Goal: Feedback & Contribution: Submit feedback/report problem

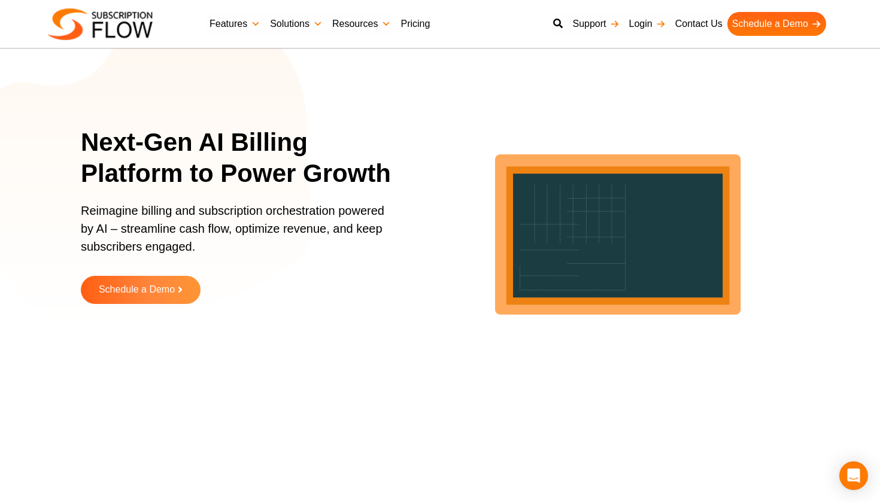
click at [418, 25] on link "Pricing" at bounding box center [415, 24] width 39 height 24
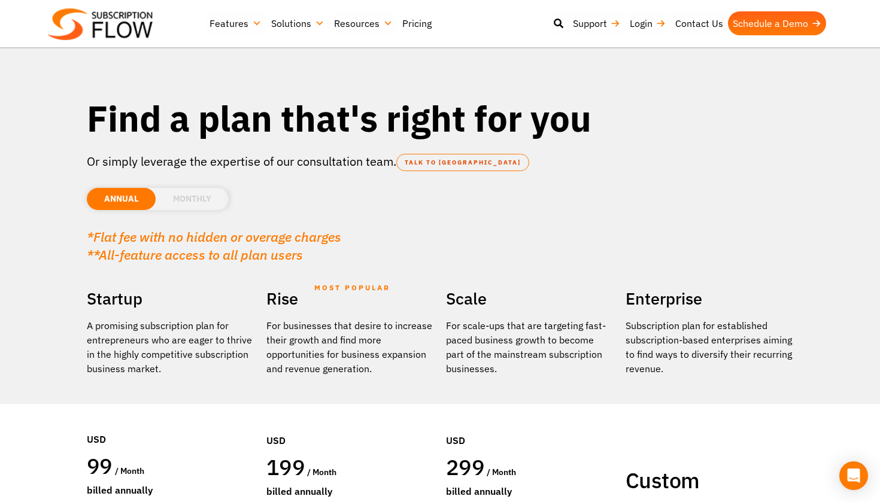
click at [293, 30] on link "Solutions" at bounding box center [297, 23] width 63 height 24
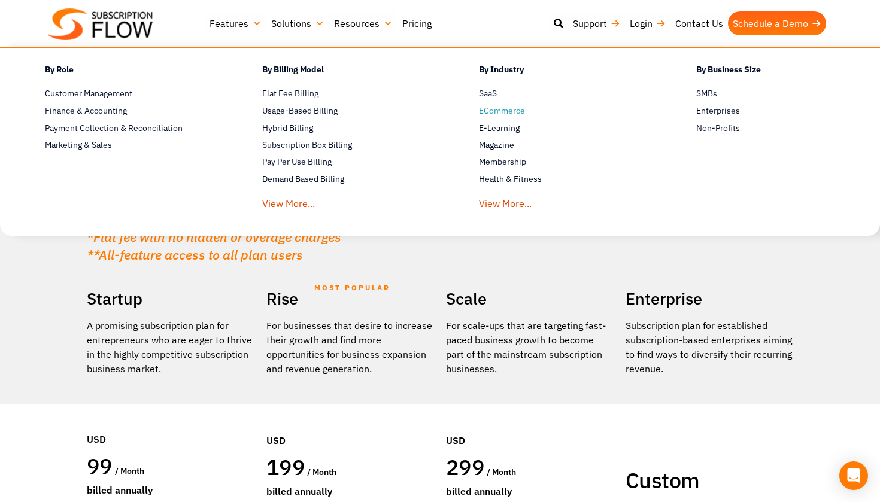
click at [503, 113] on span "ECommerce" at bounding box center [502, 111] width 46 height 13
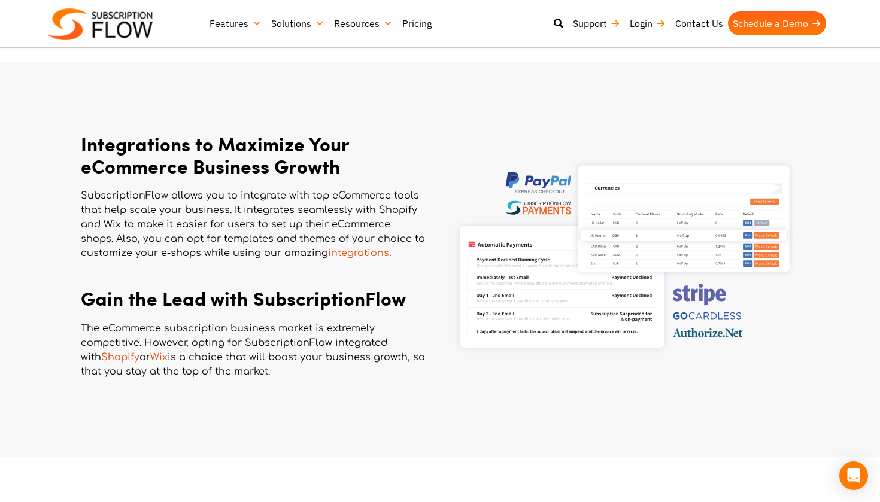
scroll to position [555, 0]
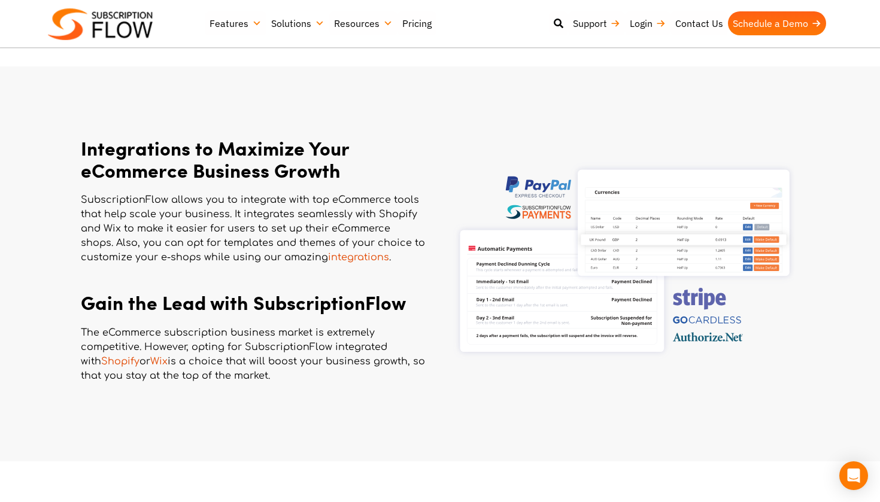
click at [108, 361] on link "Shopify" at bounding box center [120, 361] width 38 height 11
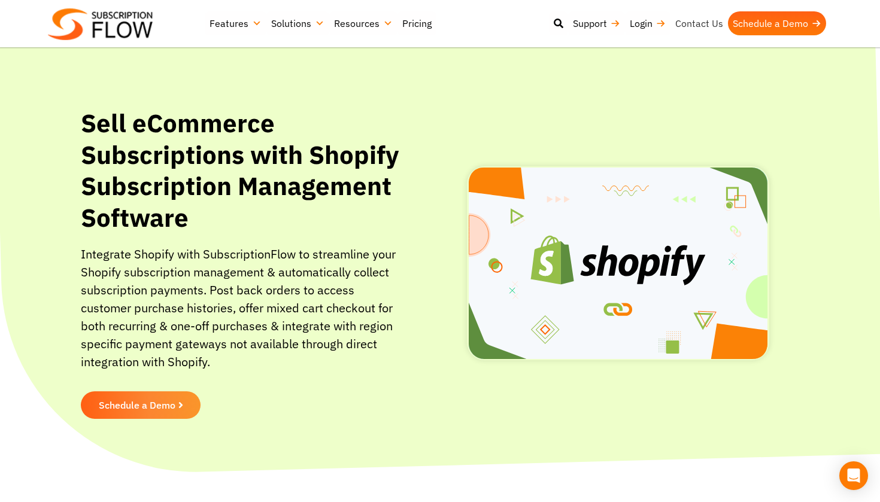
click at [698, 22] on link "Contact Us" at bounding box center [698, 23] width 57 height 24
click at [850, 482] on div "Open Intercom Messenger" at bounding box center [854, 476] width 32 height 32
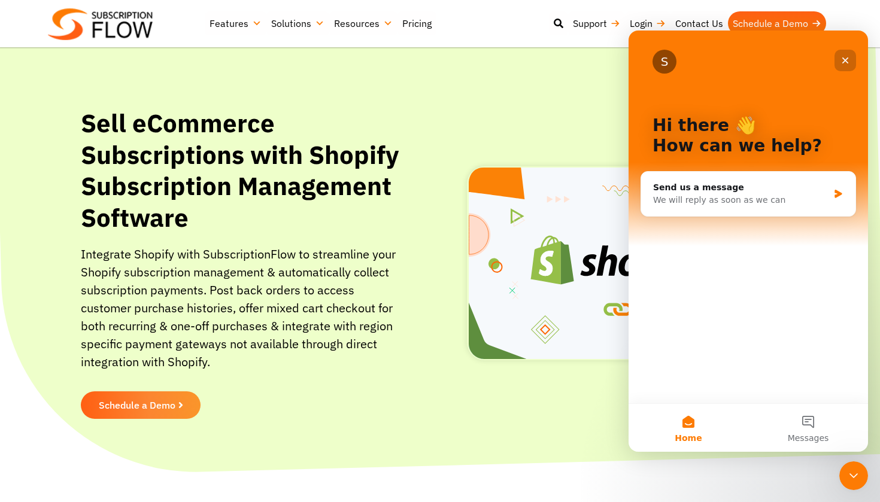
click at [847, 62] on icon "Close" at bounding box center [845, 61] width 10 height 10
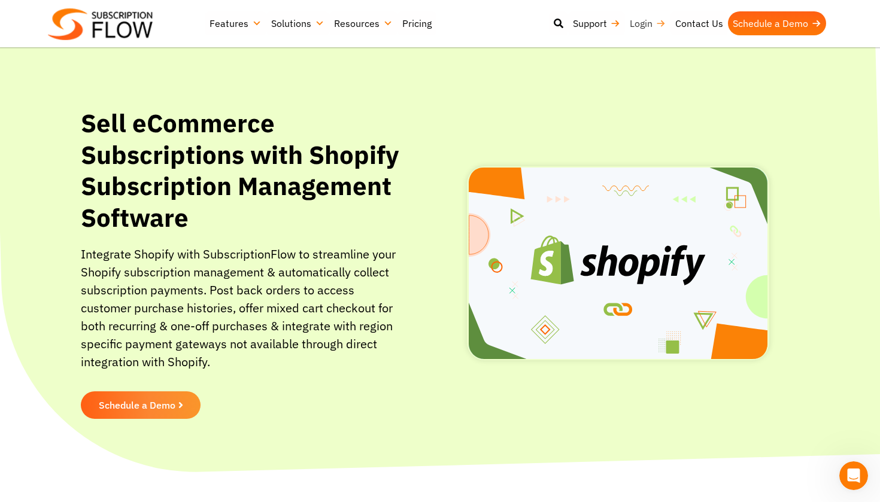
click at [641, 26] on link "Login" at bounding box center [647, 23] width 45 height 24
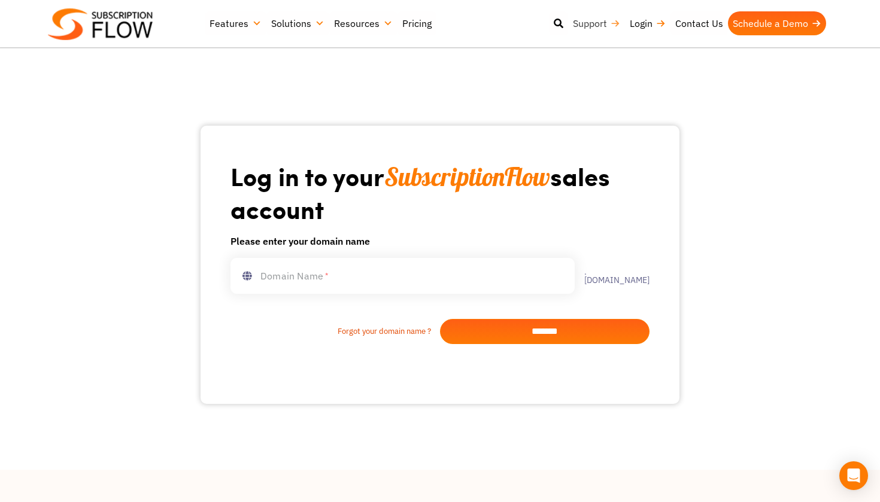
click at [601, 26] on link "Support" at bounding box center [596, 23] width 57 height 24
click at [286, 24] on link "Solutions" at bounding box center [297, 23] width 63 height 24
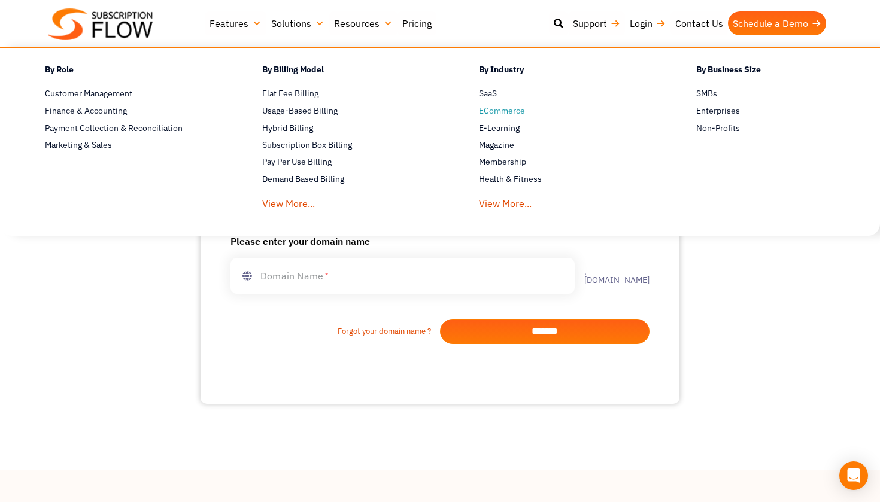
click at [507, 111] on span "ECommerce" at bounding box center [502, 111] width 46 height 13
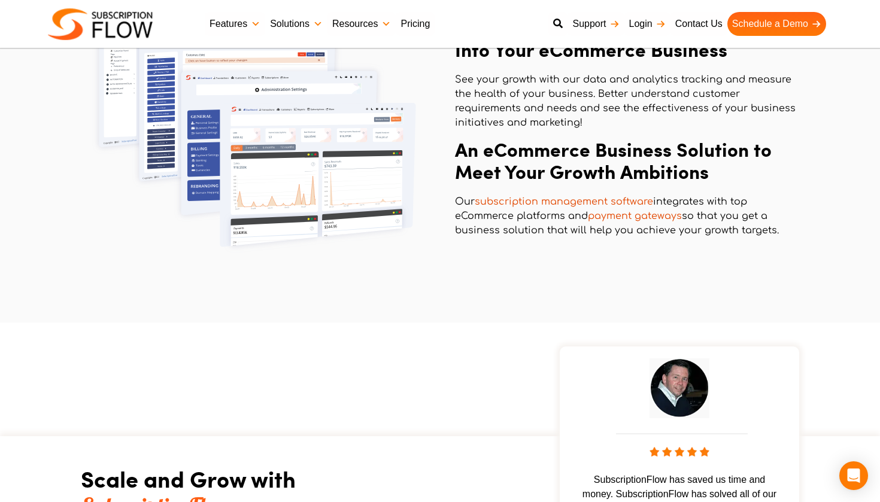
scroll to position [1589, 0]
click at [860, 481] on icon "Open Intercom Messenger" at bounding box center [853, 476] width 16 height 16
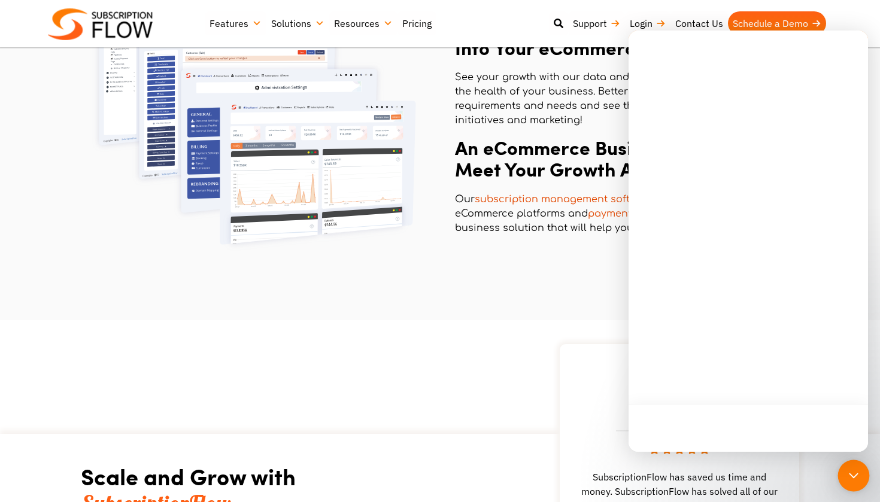
scroll to position [0, 0]
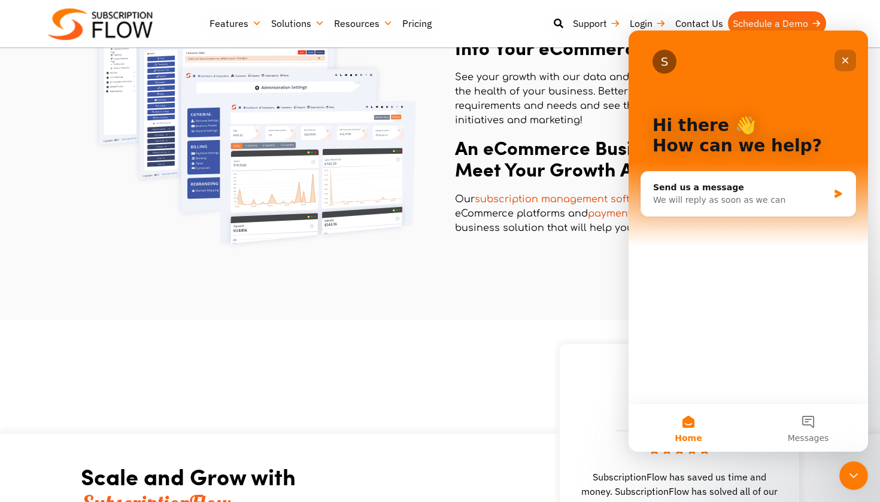
click at [842, 57] on icon "Close" at bounding box center [845, 61] width 10 height 10
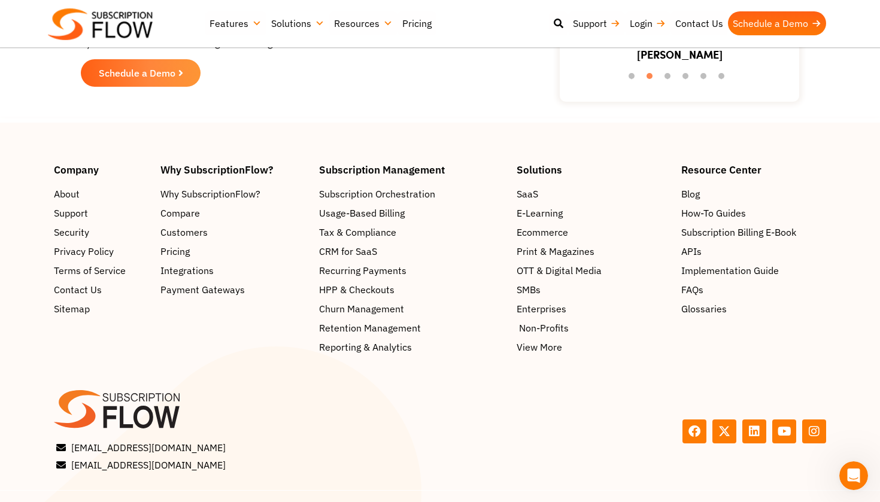
scroll to position [2032, 0]
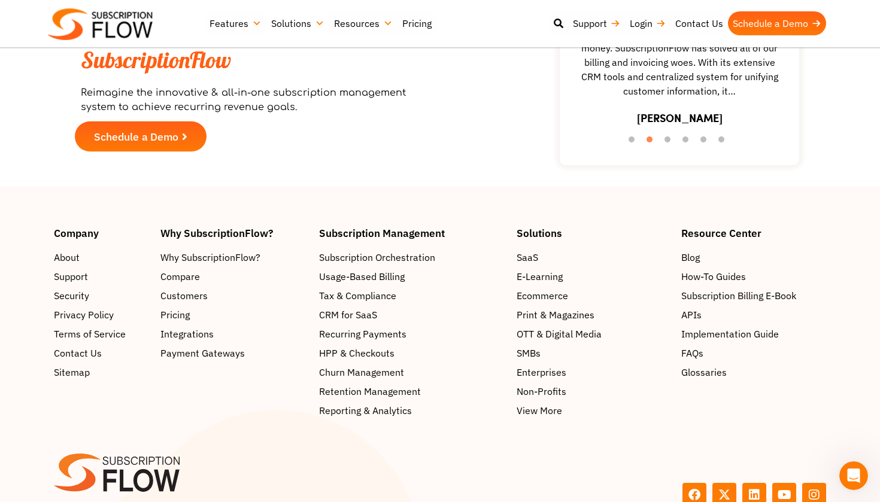
click at [178, 131] on span "Schedule a Demo" at bounding box center [136, 136] width 84 height 11
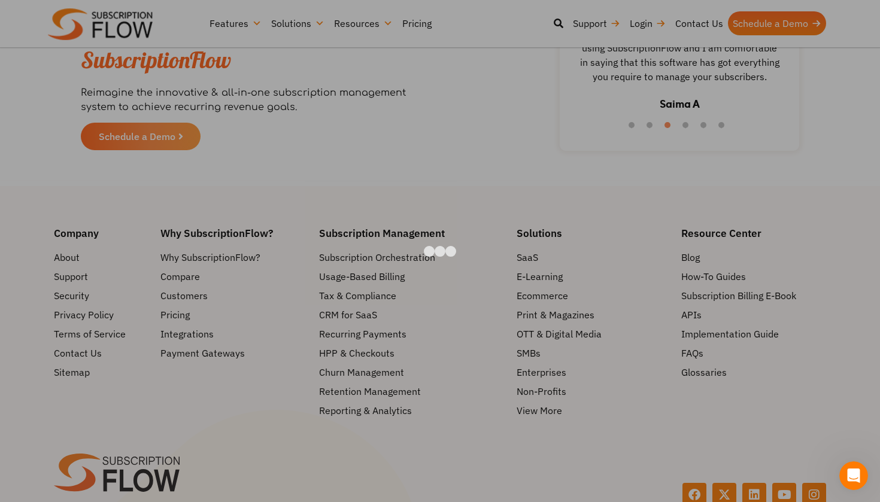
click at [756, 342] on div at bounding box center [440, 251] width 880 height 502
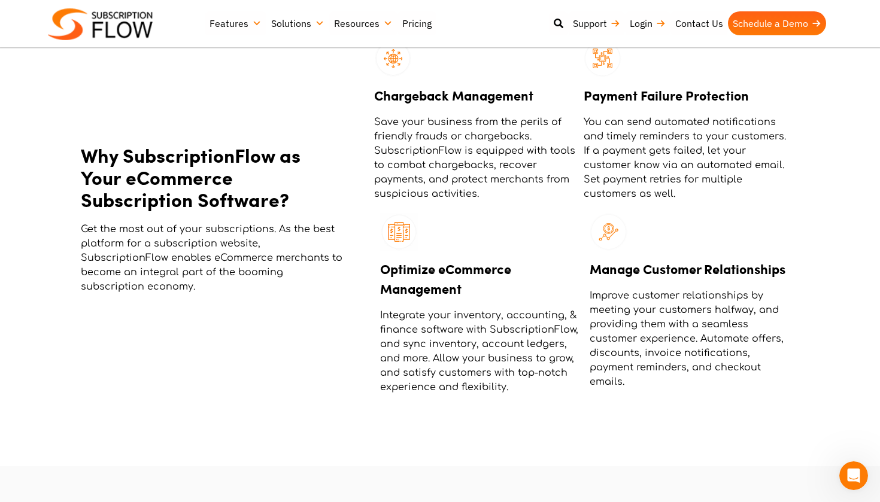
scroll to position [977, 0]
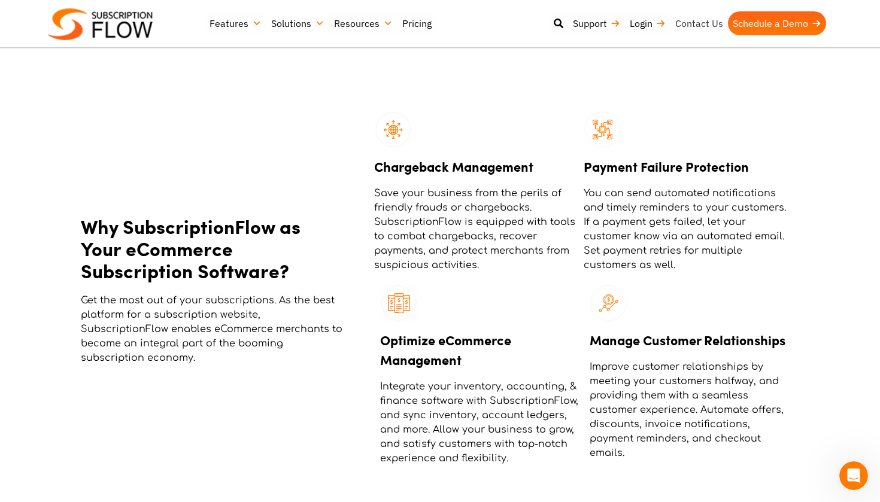
click at [696, 22] on link "Contact Us" at bounding box center [698, 23] width 57 height 24
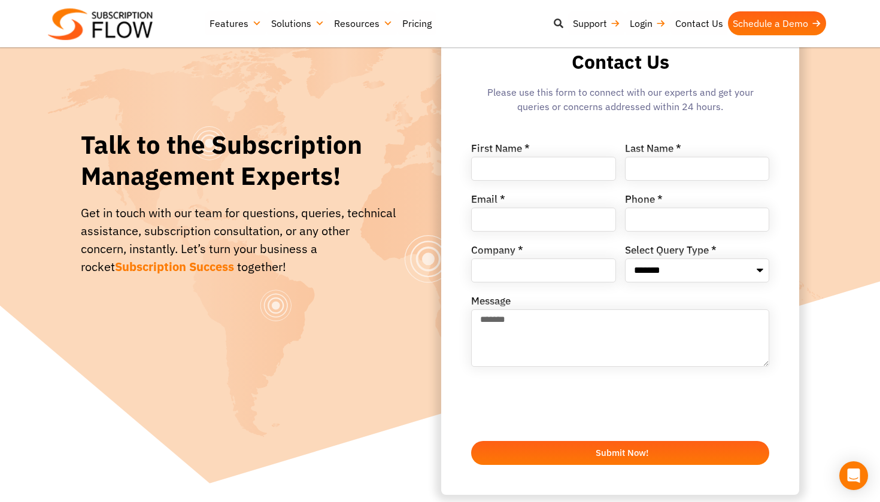
click at [555, 25] on icon at bounding box center [558, 24] width 10 height 10
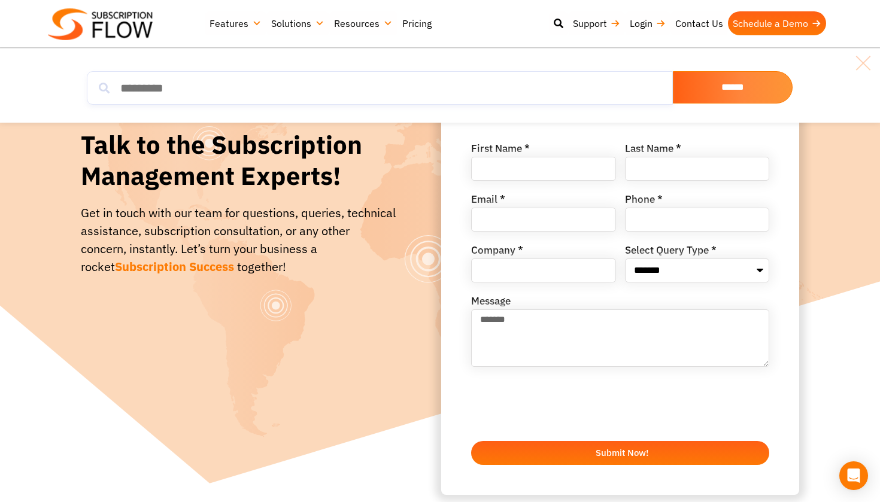
click at [406, 26] on link "Pricing" at bounding box center [416, 23] width 39 height 24
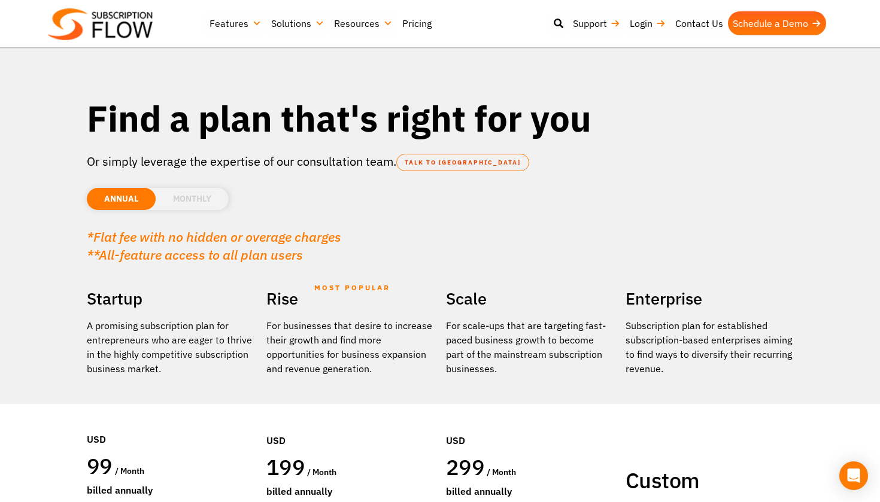
click at [209, 201] on li "MONTHLY" at bounding box center [192, 199] width 73 height 22
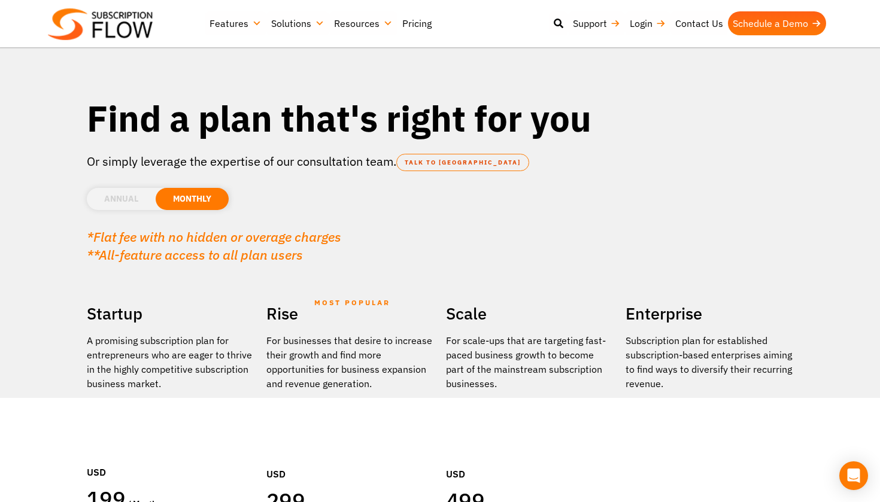
click at [124, 197] on li "ANNUAL" at bounding box center [121, 199] width 69 height 22
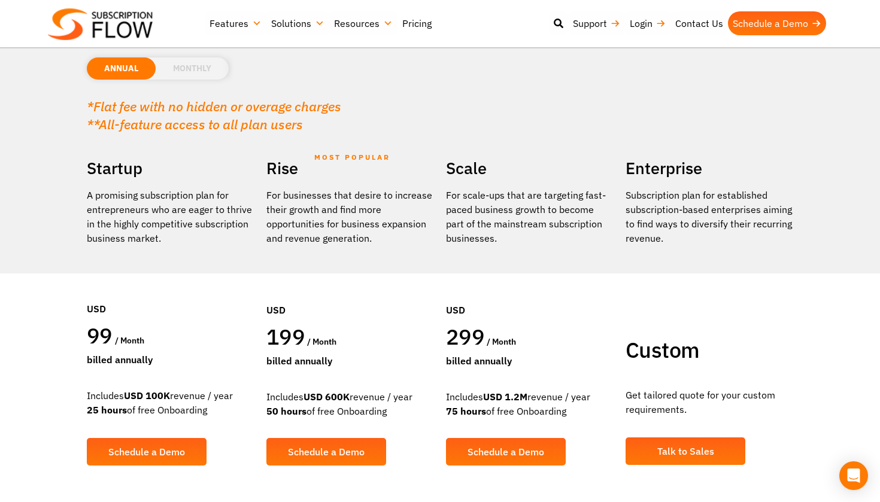
scroll to position [130, 0]
click at [200, 67] on li "MONTHLY" at bounding box center [192, 68] width 73 height 22
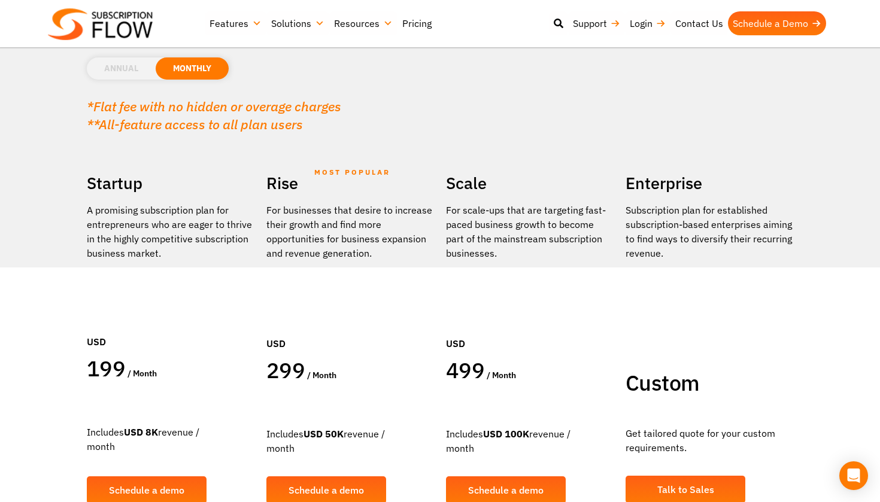
click at [126, 69] on li "ANNUAL" at bounding box center [121, 68] width 69 height 22
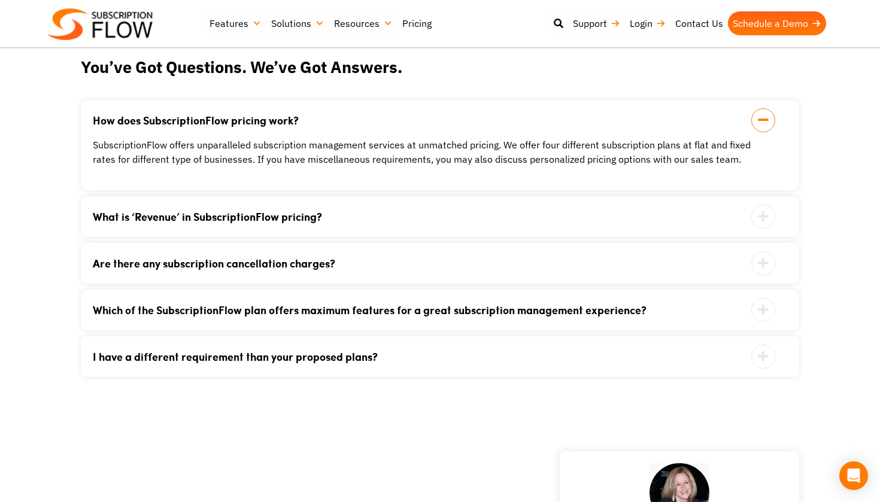
scroll to position [1228, 0]
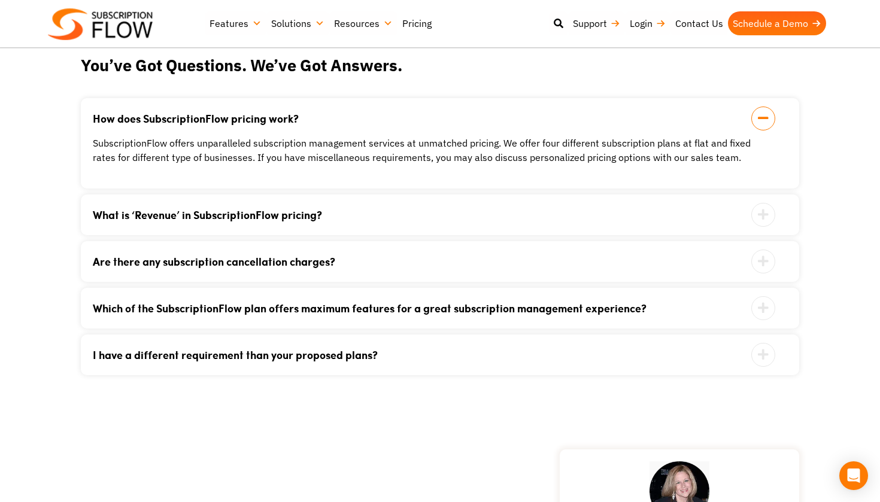
click at [530, 268] on div "Are there any subscription cancellation charges? No. We do not hold collateral …" at bounding box center [440, 261] width 718 height 41
click at [753, 260] on icon at bounding box center [763, 262] width 24 height 24
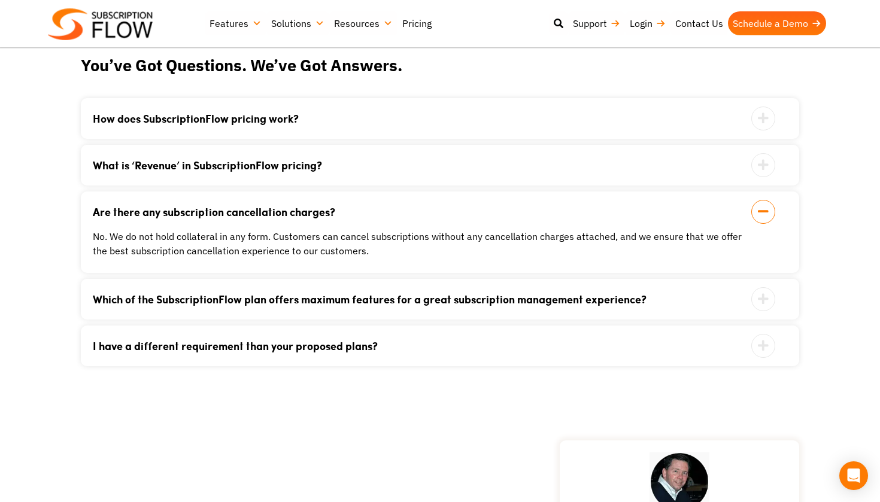
click at [753, 260] on div "Are there any subscription cancellation charges? No. We do not hold collateral …" at bounding box center [440, 231] width 718 height 81
click at [766, 306] on icon at bounding box center [763, 299] width 24 height 24
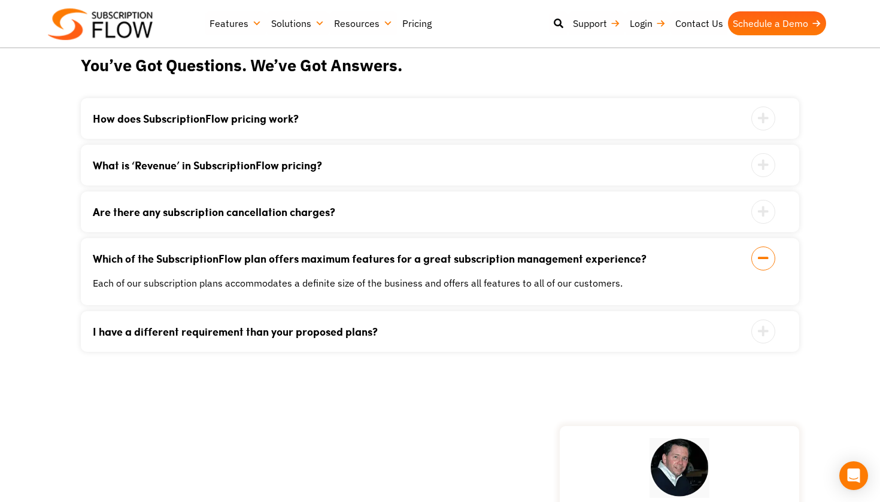
click at [764, 302] on div "Which of the SubscriptionFlow plan offers maximum features for a great subscrip…" at bounding box center [440, 271] width 718 height 67
click at [759, 270] on icon at bounding box center [763, 259] width 24 height 24
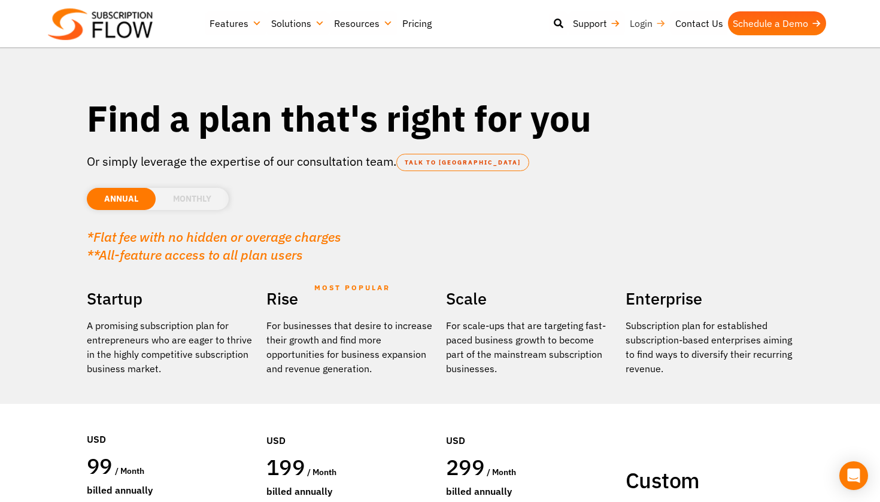
scroll to position [0, 0]
click at [640, 22] on link "Login" at bounding box center [647, 23] width 45 height 24
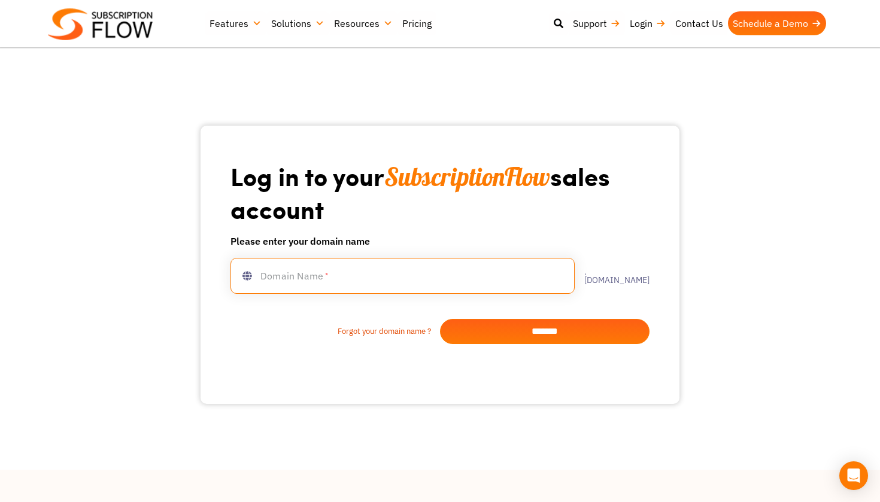
click at [414, 294] on input "text" at bounding box center [402, 276] width 344 height 36
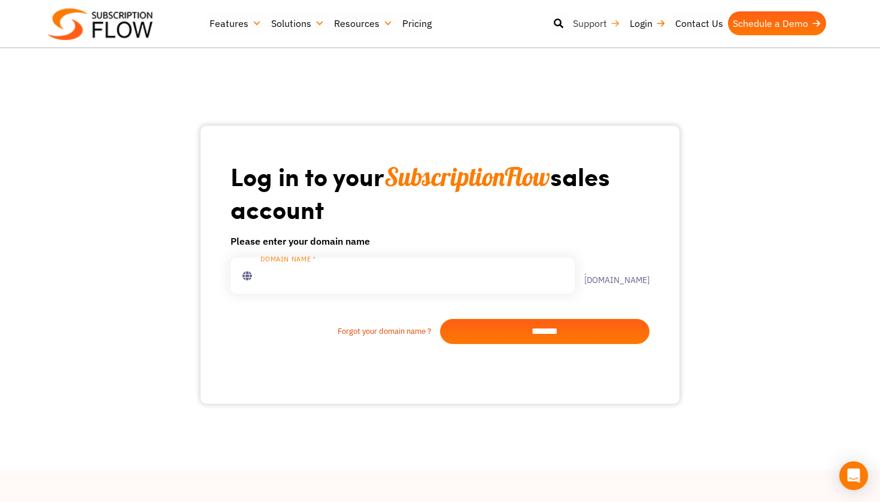
click at [599, 28] on link "Support" at bounding box center [596, 23] width 57 height 24
click at [713, 23] on link "Contact Us" at bounding box center [698, 23] width 57 height 24
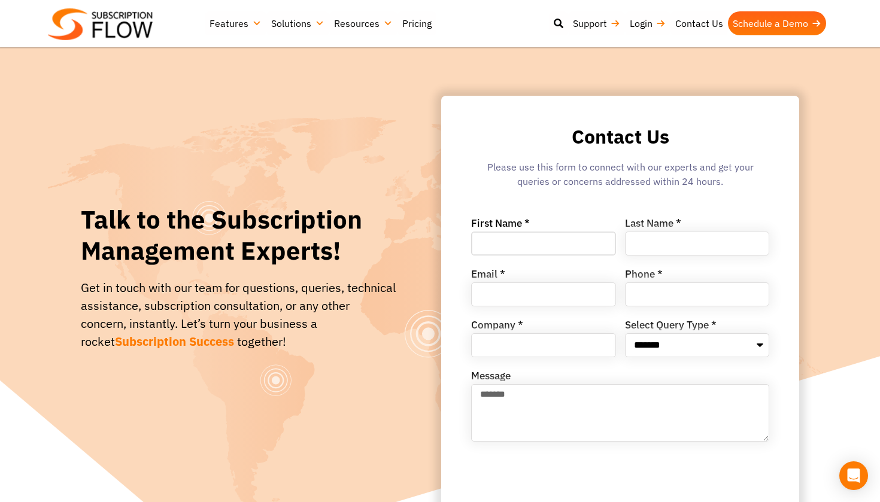
click at [508, 240] on input "First Name *" at bounding box center [543, 244] width 145 height 24
type input "****"
type input "*********"
type input "**********"
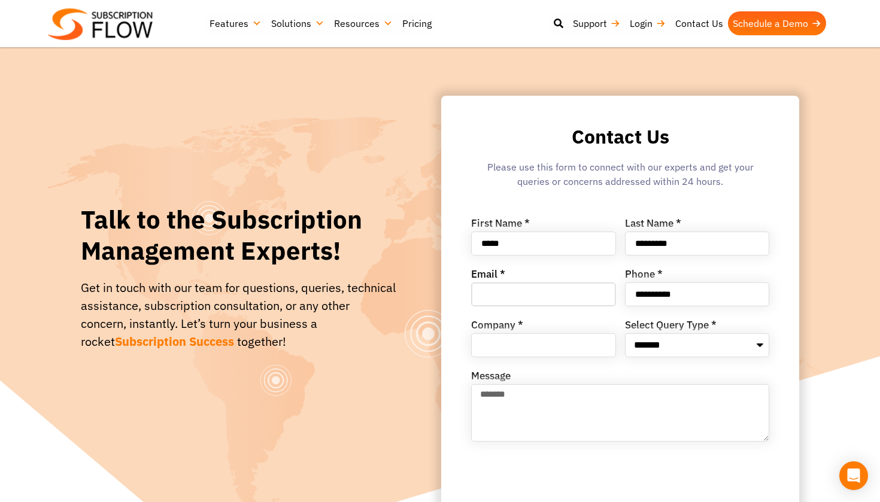
type input "*"
type input "*****"
type input "**********"
click at [535, 406] on textarea "Message" at bounding box center [620, 412] width 298 height 57
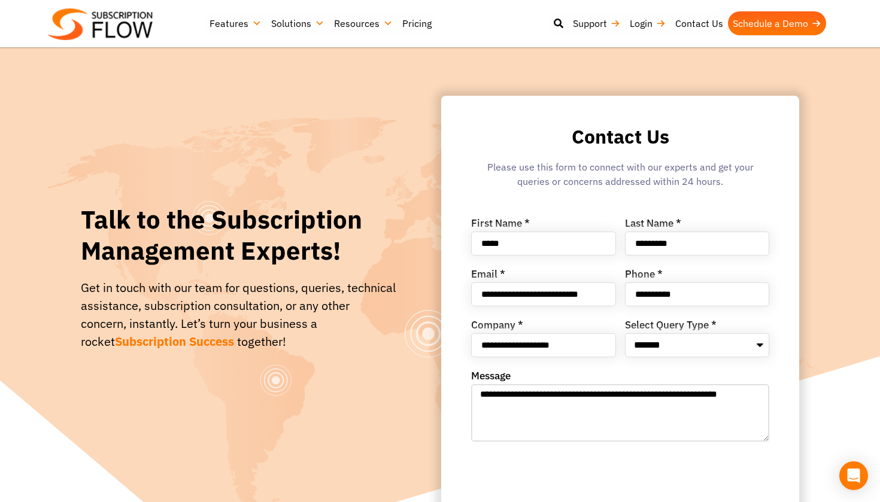
drag, startPoint x: 686, startPoint y: 399, endPoint x: 658, endPoint y: 399, distance: 28.1
click at [658, 399] on textarea "**********" at bounding box center [620, 412] width 298 height 57
click at [707, 394] on textarea "**********" at bounding box center [620, 412] width 298 height 57
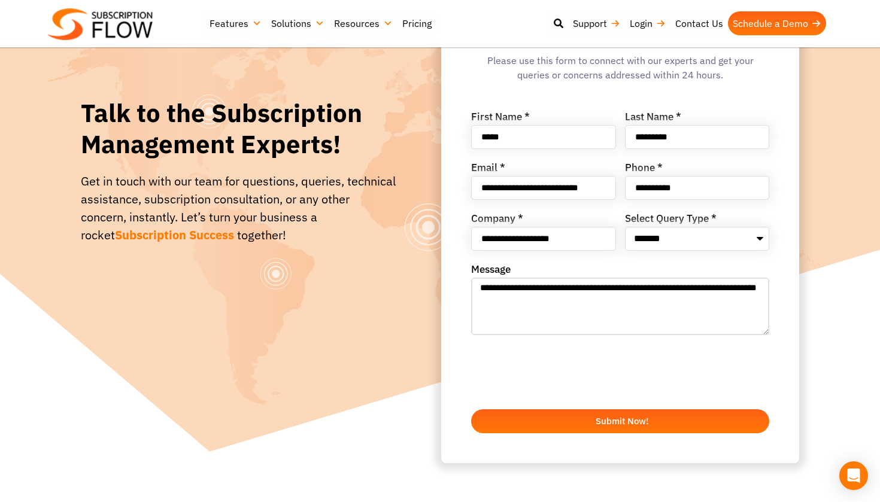
scroll to position [135, 0]
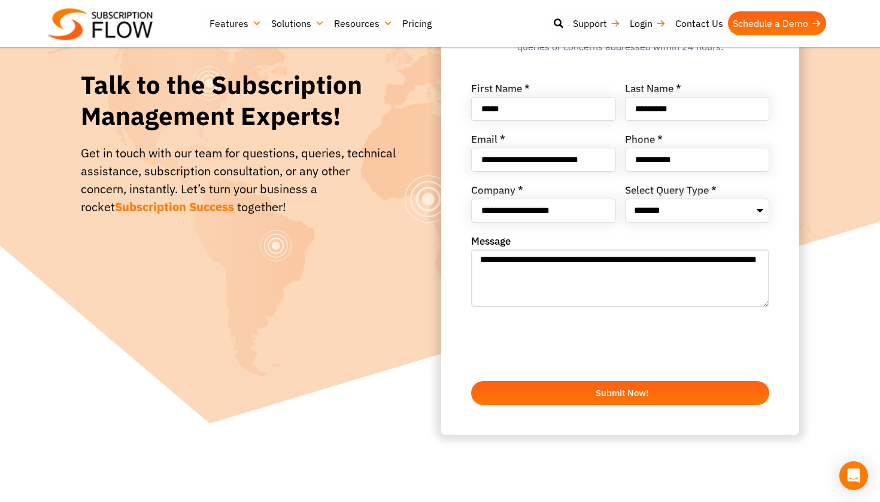
type textarea "**********"
click at [577, 396] on span "Submit Now!" at bounding box center [619, 392] width 269 height 9
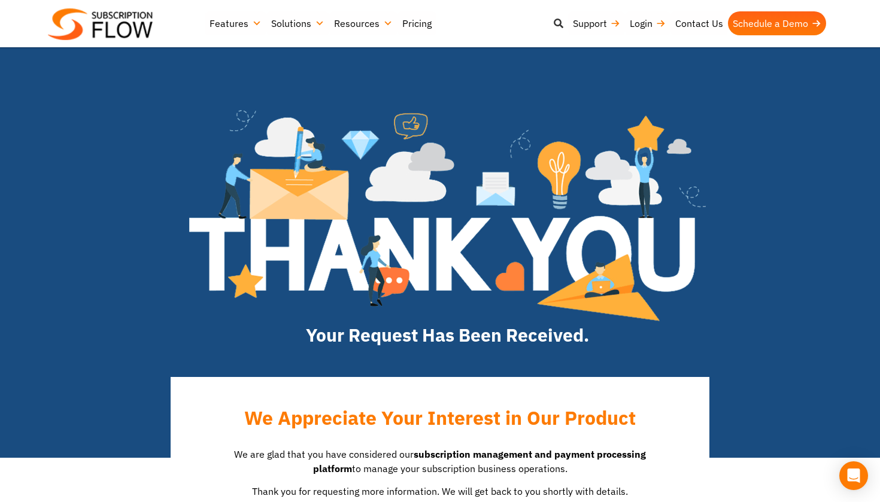
click at [560, 27] on icon at bounding box center [558, 24] width 10 height 10
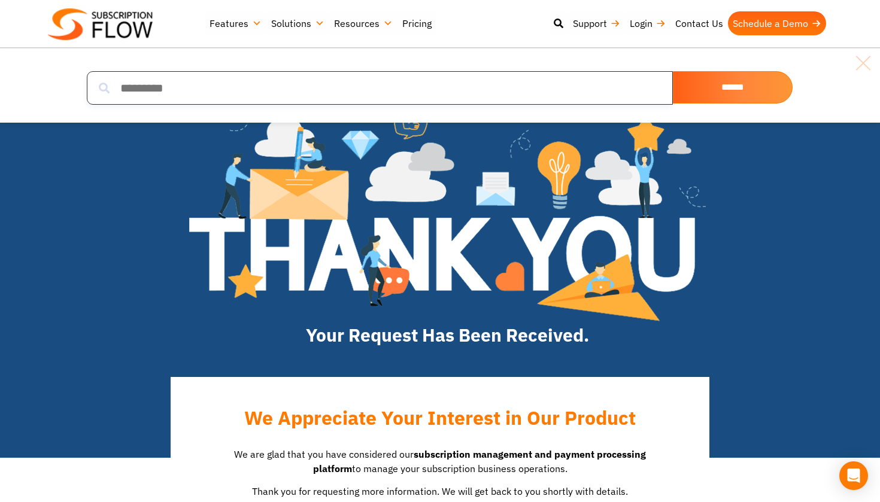
click at [411, 84] on input "search" at bounding box center [380, 88] width 586 height 34
type input "******"
click at [732, 87] on input "******" at bounding box center [733, 87] width 120 height 32
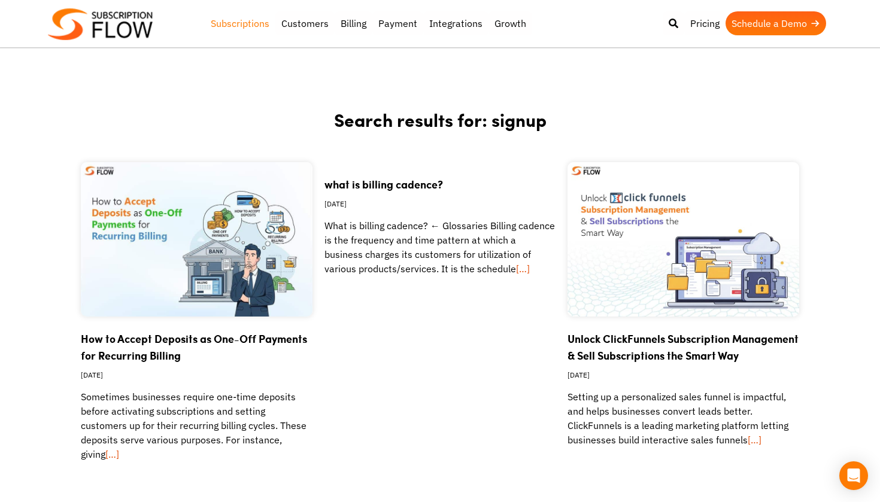
click at [236, 23] on link "Subscriptions" at bounding box center [240, 23] width 71 height 24
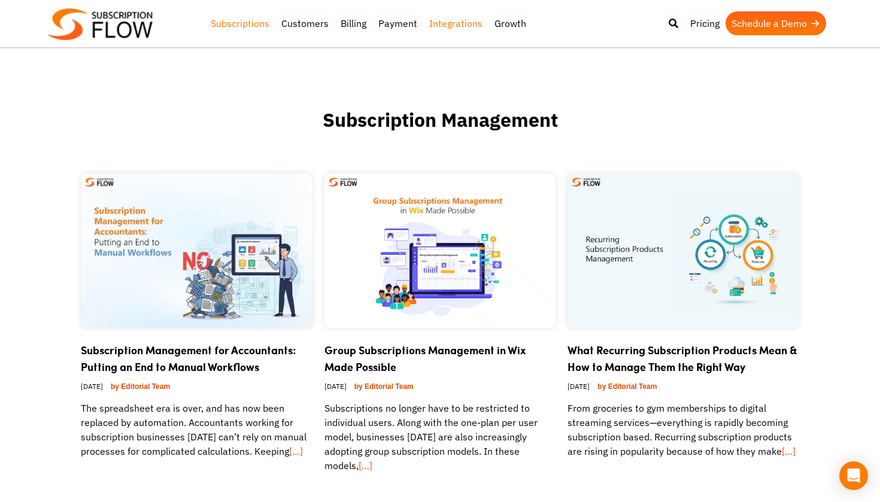
click at [462, 25] on link "Integrations" at bounding box center [455, 23] width 65 height 24
